Goal: Task Accomplishment & Management: Complete application form

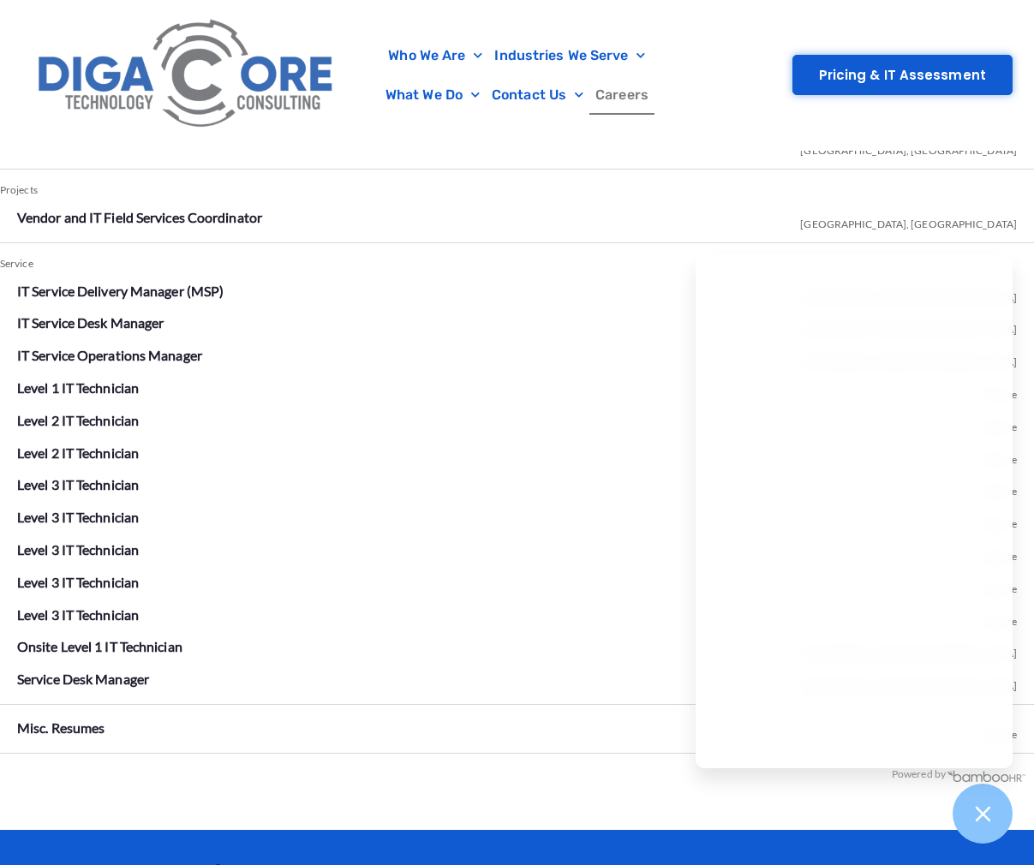
scroll to position [2978, 0]
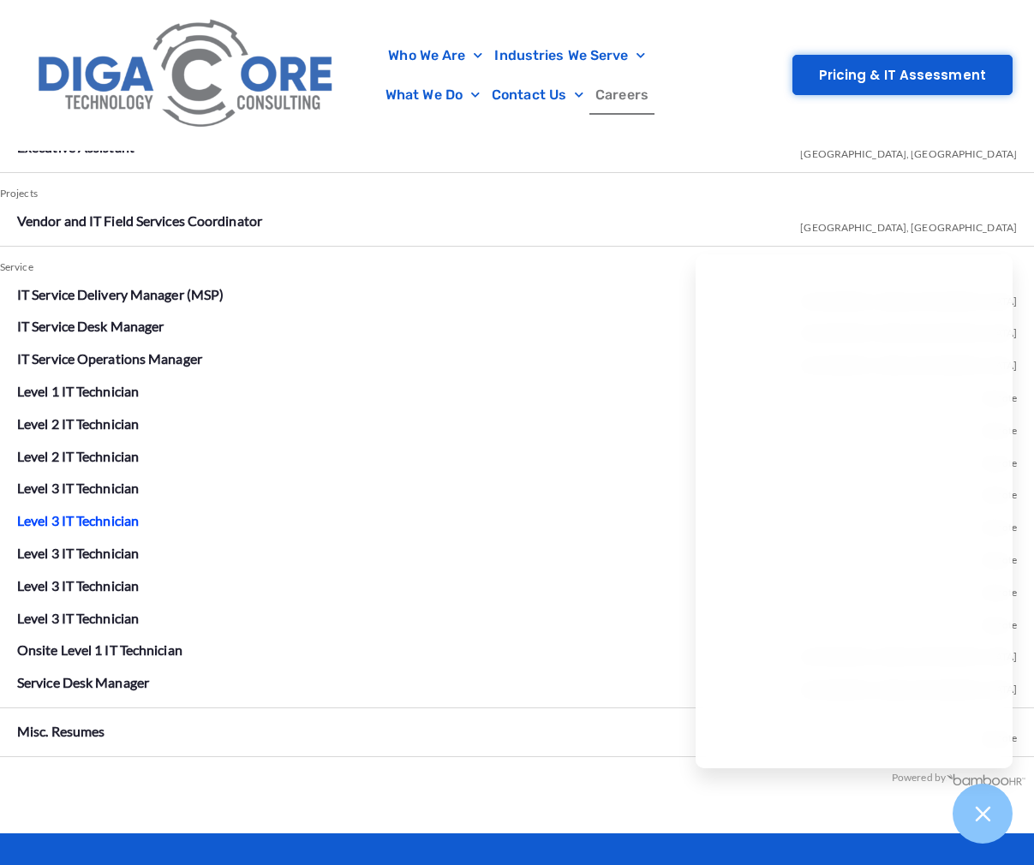
click at [111, 520] on link "Level 3 IT Technician" at bounding box center [78, 520] width 122 height 16
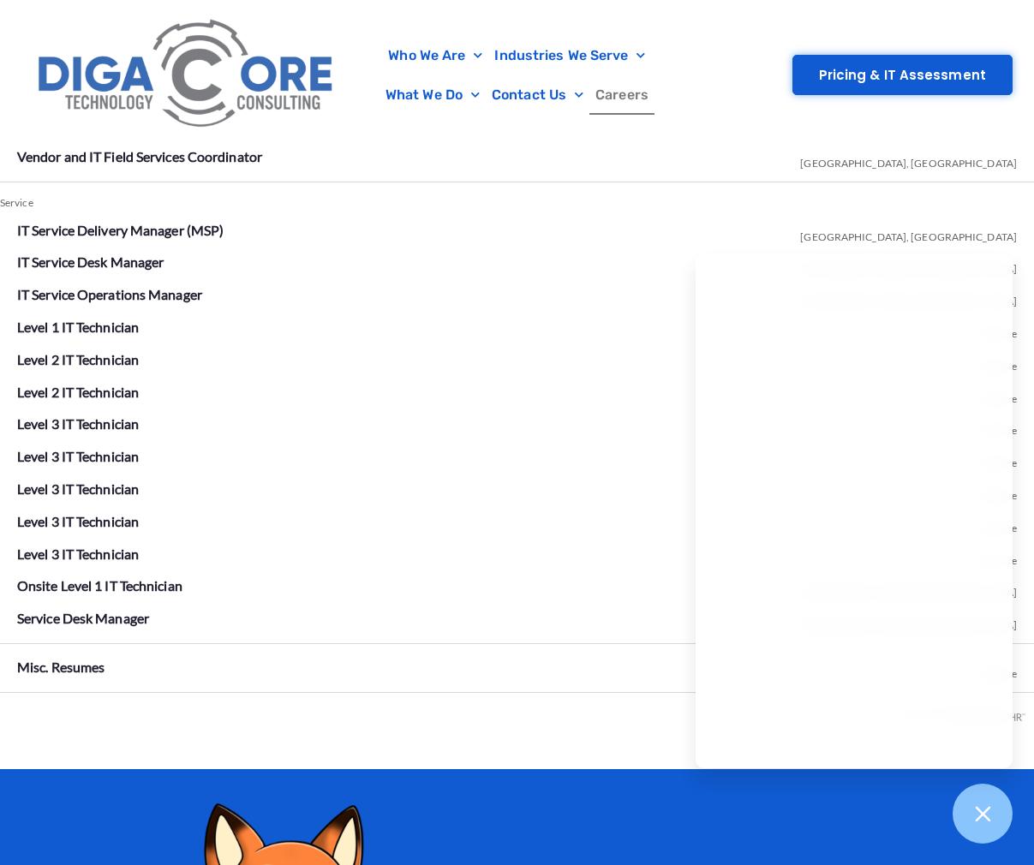
scroll to position [3041, 0]
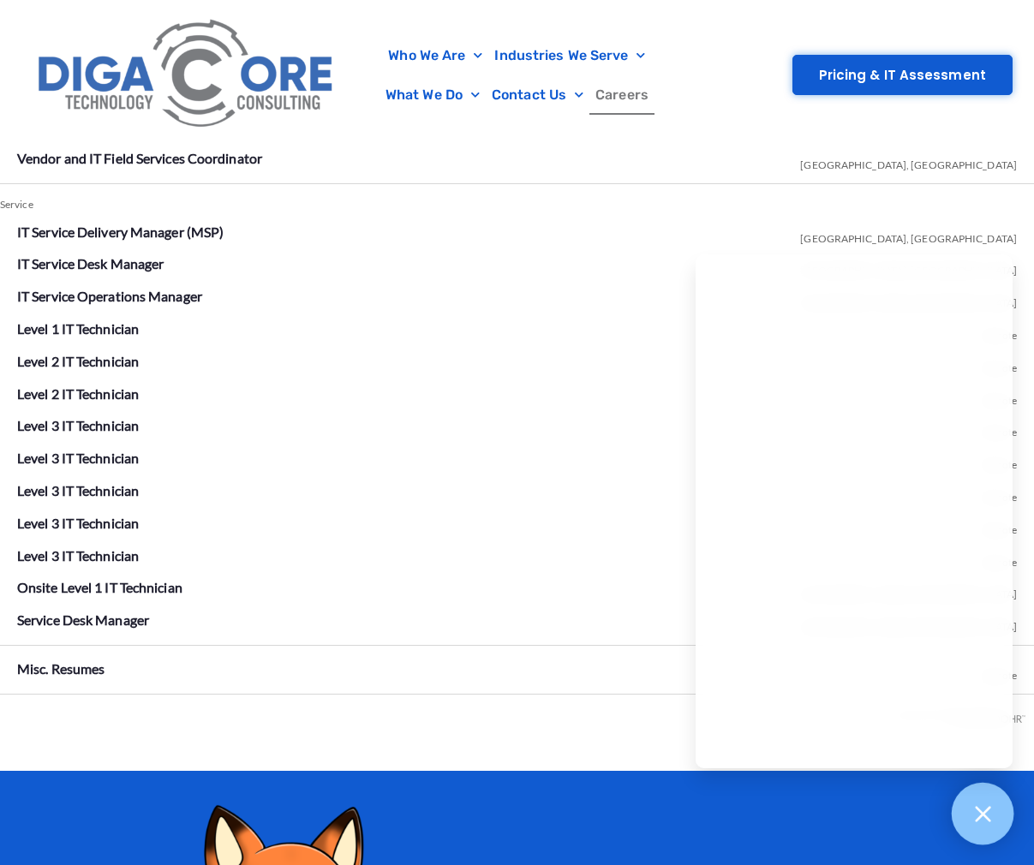
click at [987, 818] on icon at bounding box center [982, 813] width 15 height 15
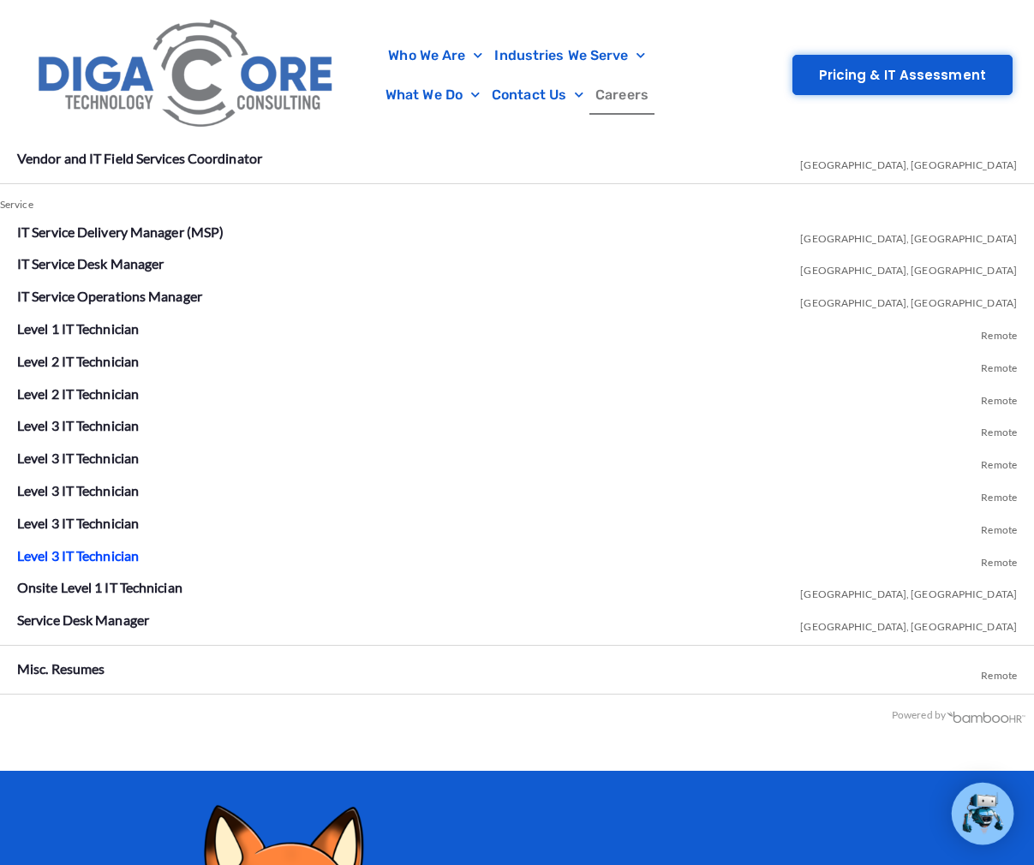
click at [115, 554] on link "Level 3 IT Technician" at bounding box center [78, 556] width 122 height 16
